Goal: Information Seeking & Learning: Find specific fact

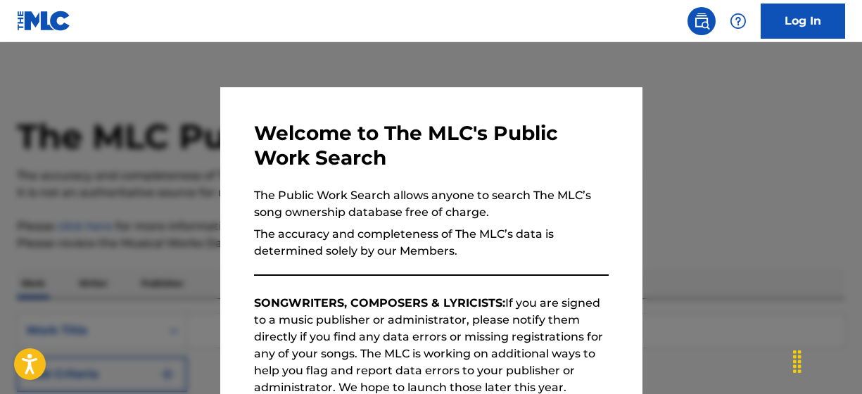
scroll to position [248, 0]
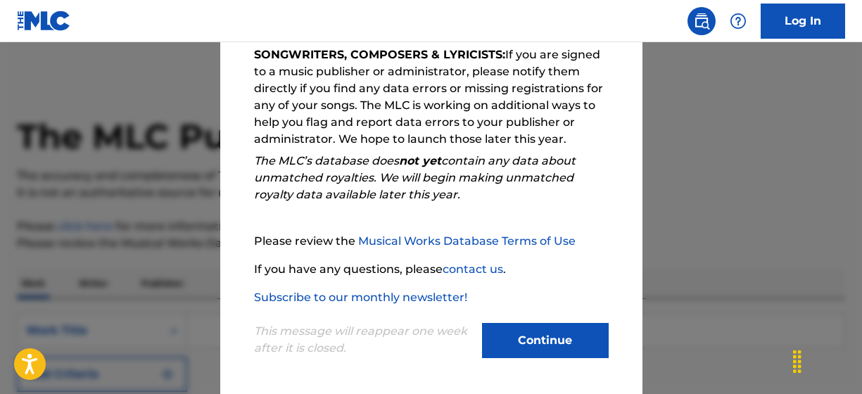
click at [544, 337] on button "Continue" at bounding box center [545, 340] width 127 height 35
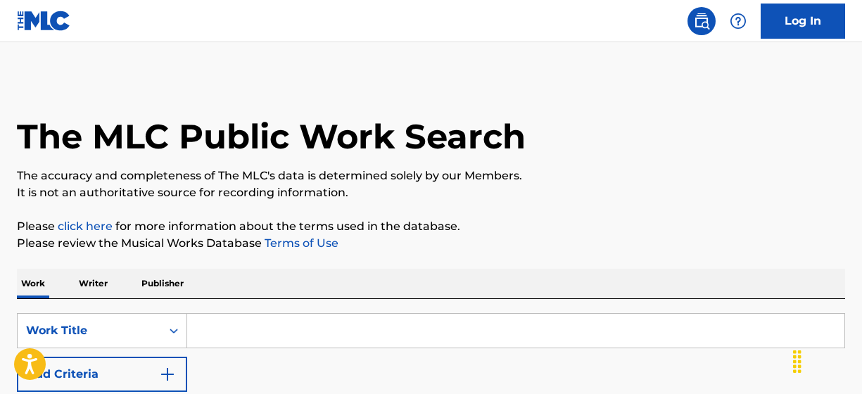
click at [271, 330] on input "Search Form" at bounding box center [515, 331] width 657 height 34
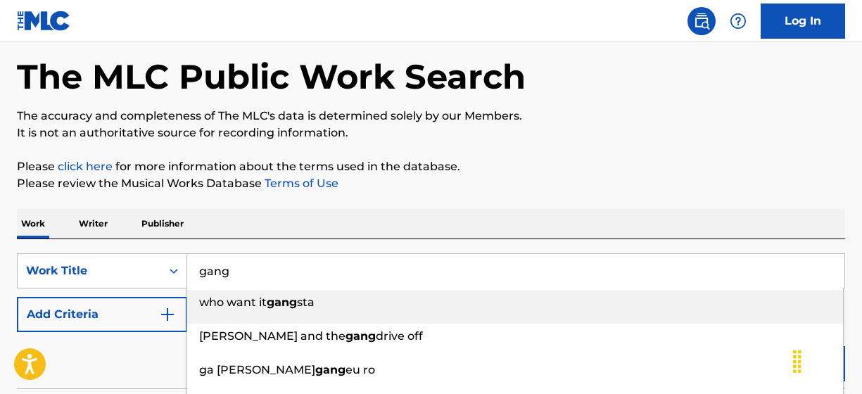
scroll to position [68, 0]
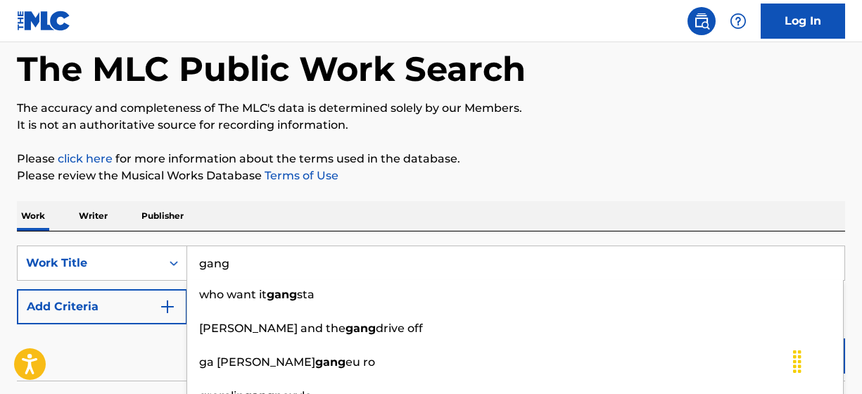
type input "gang"
click at [113, 351] on div "Reset Search Search" at bounding box center [431, 352] width 828 height 56
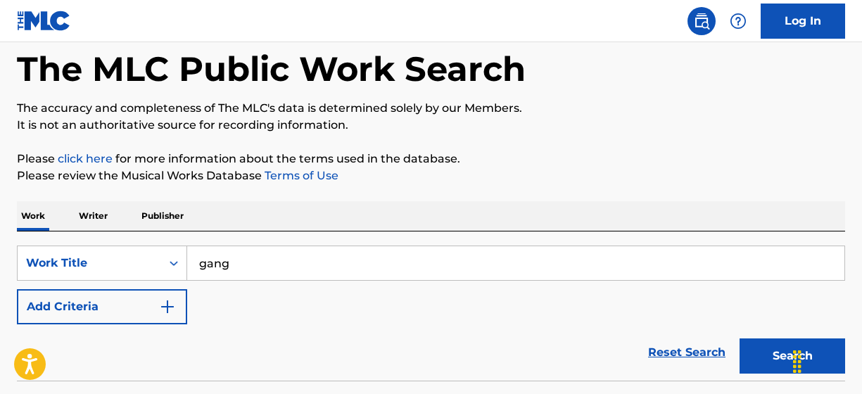
click at [103, 310] on button "Add Criteria" at bounding box center [102, 306] width 170 height 35
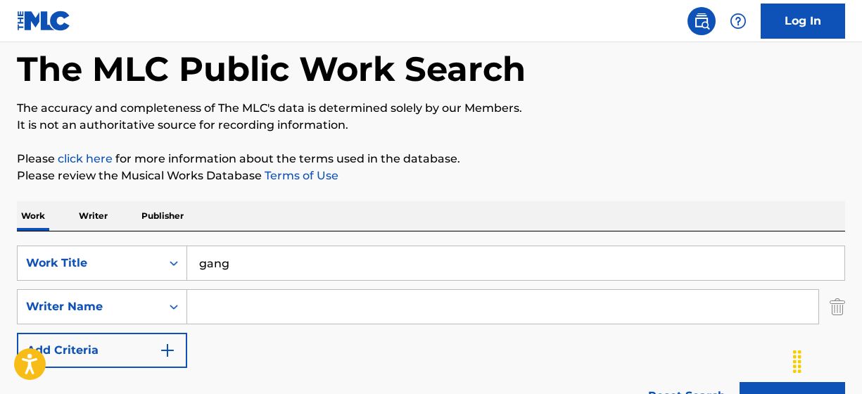
click at [218, 310] on input "Search Form" at bounding box center [502, 307] width 631 height 34
type input "[PERSON_NAME]"
click at [740, 382] on button "Search" at bounding box center [793, 399] width 106 height 35
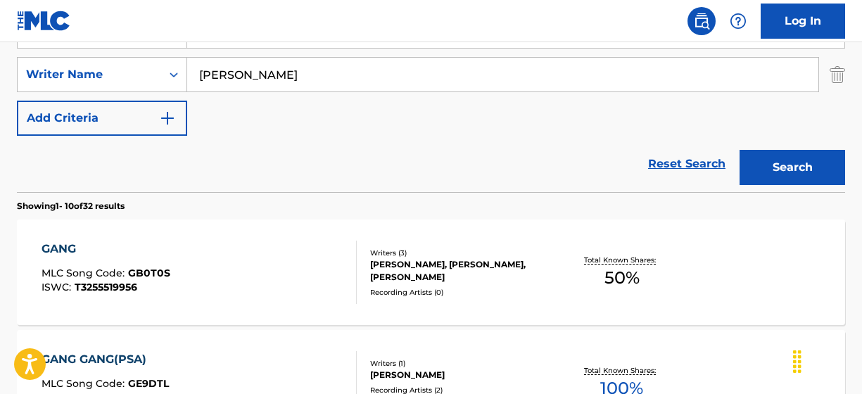
scroll to position [355, 0]
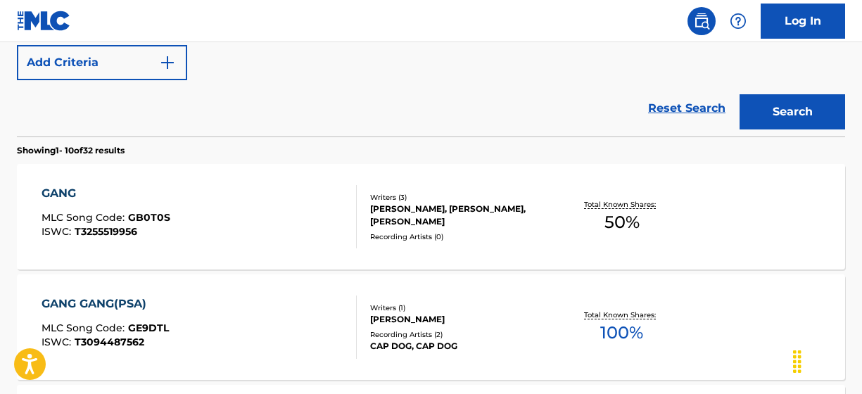
click at [220, 254] on div "GANG MLC Song Code : GB0T0S ISWC : T3255519956 Writers ( 3 ) [PERSON_NAME], [PE…" at bounding box center [431, 217] width 828 height 106
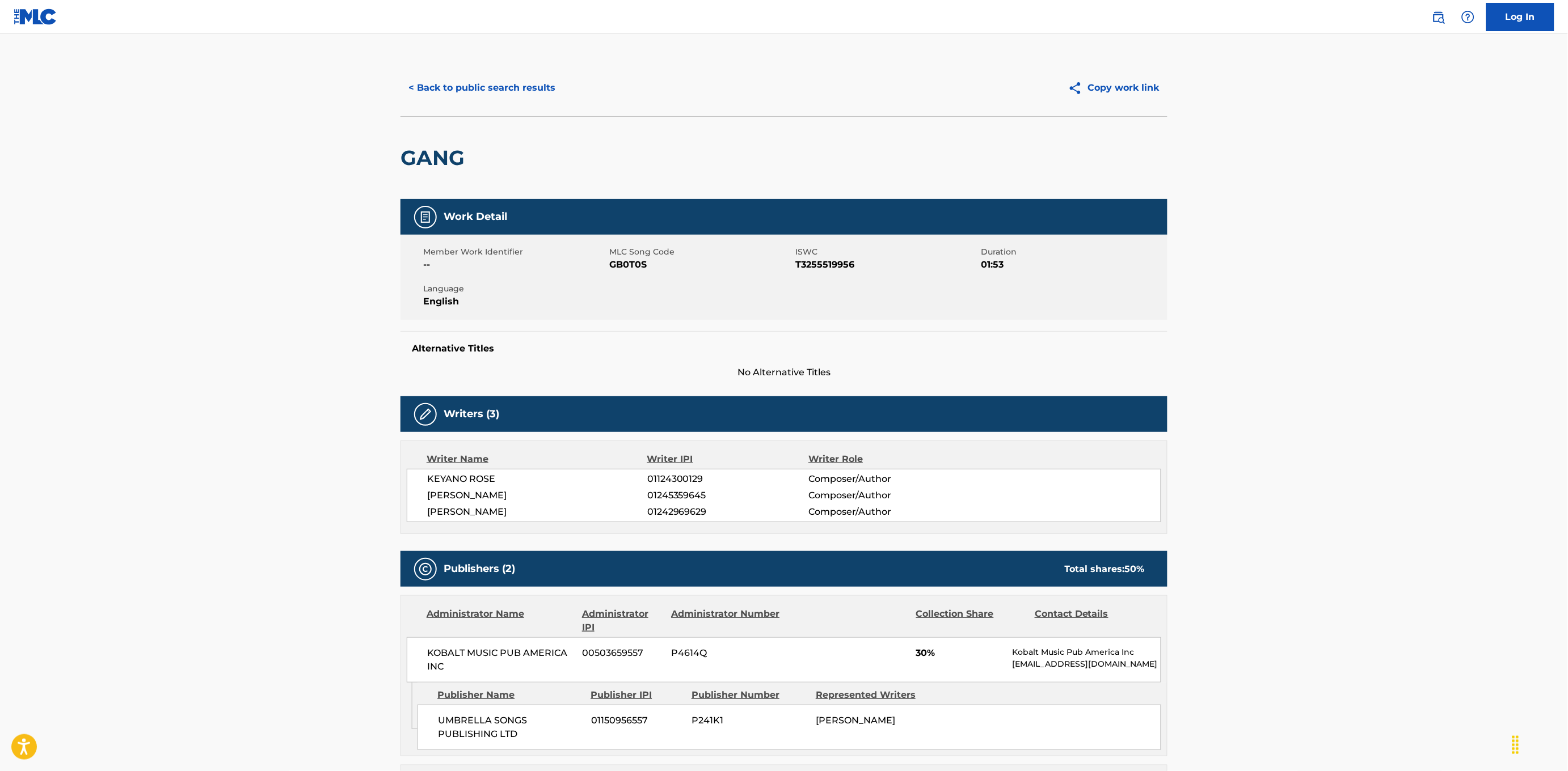
scroll to position [232, 0]
